Goal: Task Accomplishment & Management: Use online tool/utility

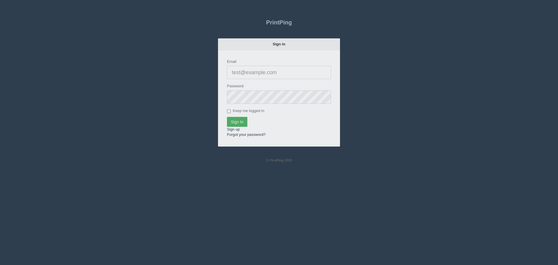
type input "[PERSON_NAME][EMAIL_ADDRESS][DOMAIN_NAME]"
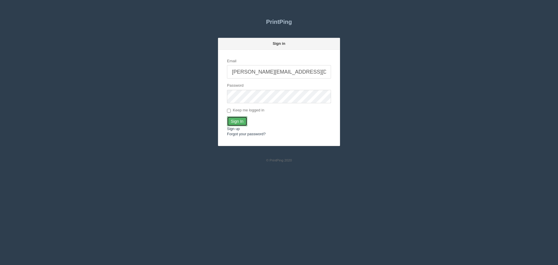
click at [242, 122] on input "Sign In" at bounding box center [237, 121] width 20 height 10
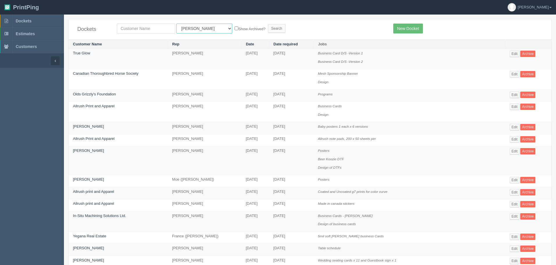
click at [190, 24] on select "All Users [PERSON_NAME] Test 1 [PERSON_NAME] [PERSON_NAME] [PERSON_NAME] France…" at bounding box center [204, 29] width 56 height 10
select select "46"
click at [176, 24] on select "All Users Ali Ali Test 1 Aly Amy Ankit Arif Brandon Dan France Greg Jim Mark Ma…" at bounding box center [204, 29] width 56 height 10
click at [268, 31] on input "Search" at bounding box center [276, 28] width 17 height 9
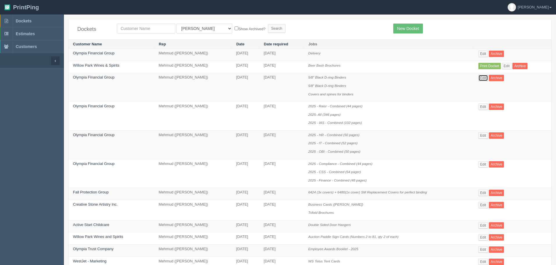
click at [482, 76] on link "Edit" at bounding box center [483, 78] width 10 height 6
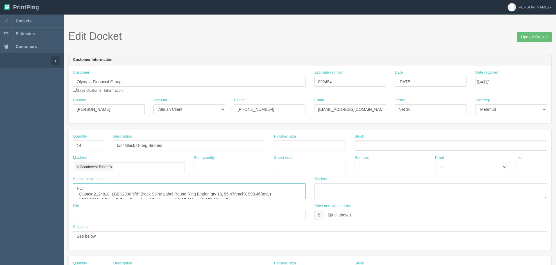
click at [77, 187] on textarea "PO: - Quote# 2124818, LBBK2300 5/8" Black Spine Label Round Ring Binder, qty 18…" at bounding box center [189, 191] width 233 height 16
drag, startPoint x: 77, startPoint y: 188, endPoint x: 281, endPoint y: 203, distance: 204.9
click at [281, 203] on div "Quantity 14 Description 5/8" Black D-ring Binders Finished size Stock Machine S…" at bounding box center [310, 189] width 483 height 120
